Goal: Find specific page/section: Find specific page/section

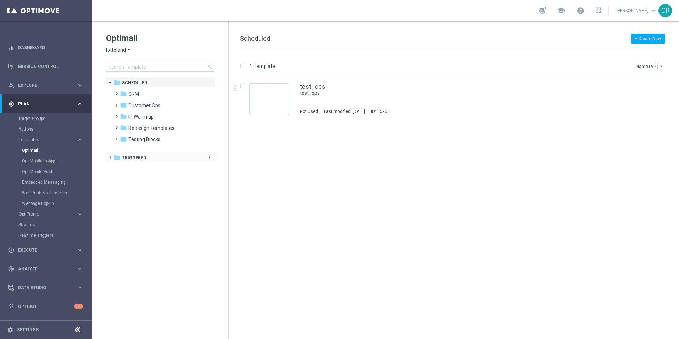
click at [143, 157] on span "Triggered" at bounding box center [134, 158] width 24 height 6
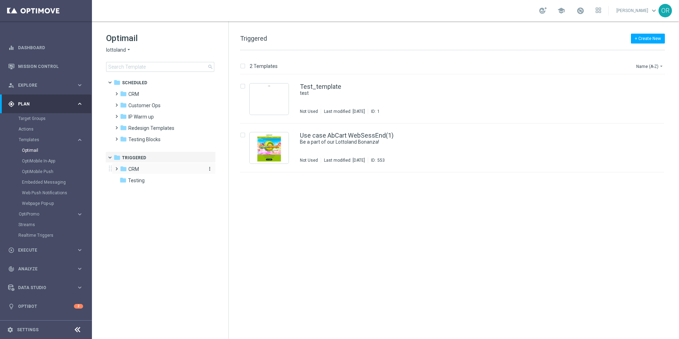
click at [145, 171] on div "folder CRM" at bounding box center [160, 169] width 81 height 8
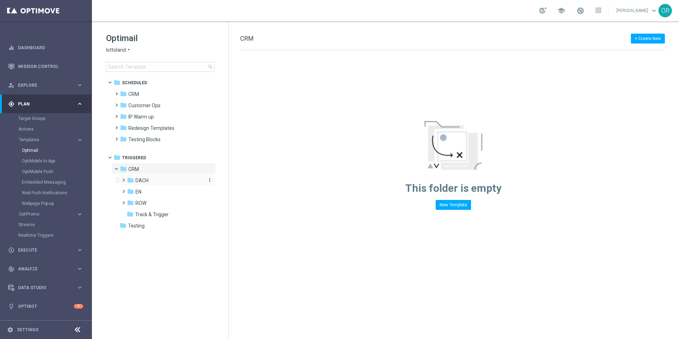
click at [146, 180] on span "DACH" at bounding box center [141, 180] width 13 height 6
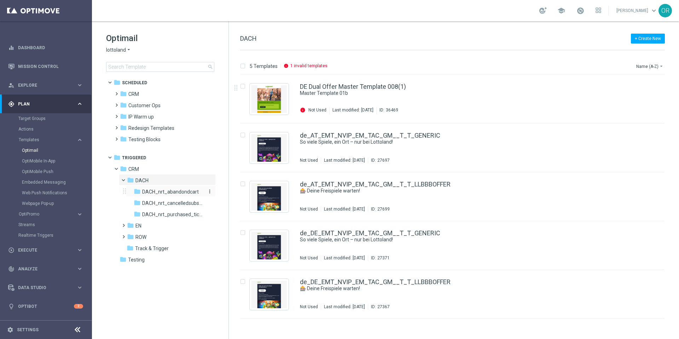
click at [174, 192] on span "DACH_nrt_abandondcart" at bounding box center [170, 191] width 57 height 6
